Goal: Find specific page/section: Find specific page/section

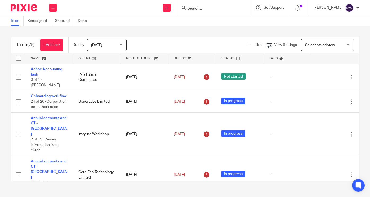
click at [216, 7] on input "Search" at bounding box center [211, 8] width 48 height 5
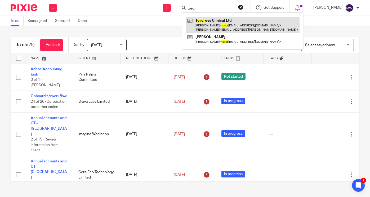
type input "torcr"
click at [214, 19] on link at bounding box center [243, 25] width 114 height 16
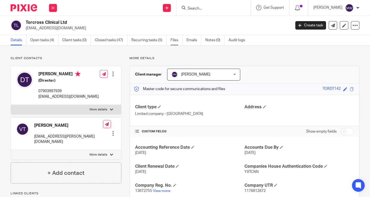
click at [174, 39] on link "Files" at bounding box center [176, 40] width 12 height 10
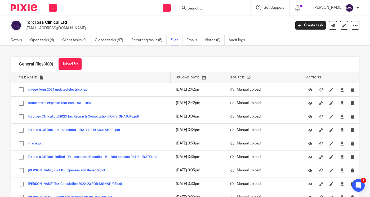
click at [193, 40] on link "Emails" at bounding box center [193, 40] width 15 height 10
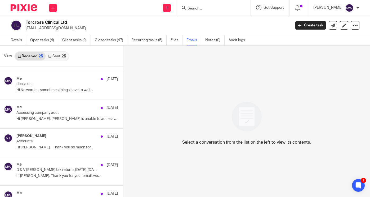
scroll to position [450, 0]
